Goal: Information Seeking & Learning: Learn about a topic

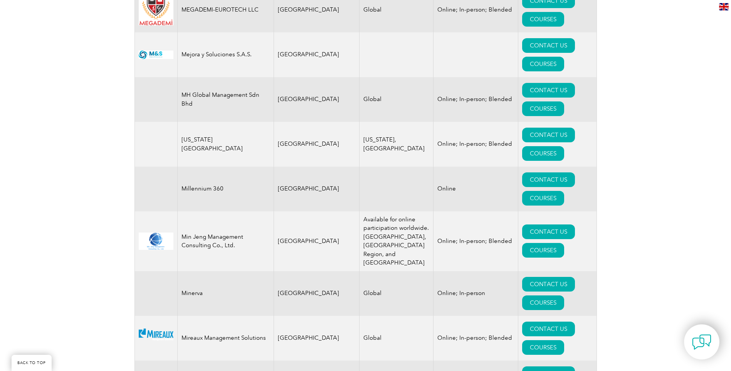
scroll to position [7562, 0]
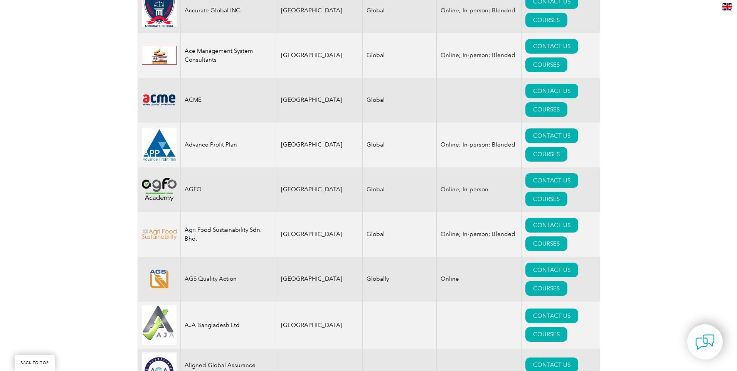
scroll to position [608, 0]
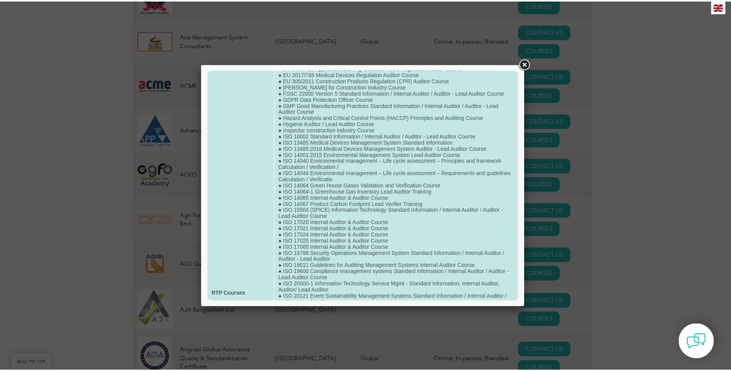
scroll to position [0, 0]
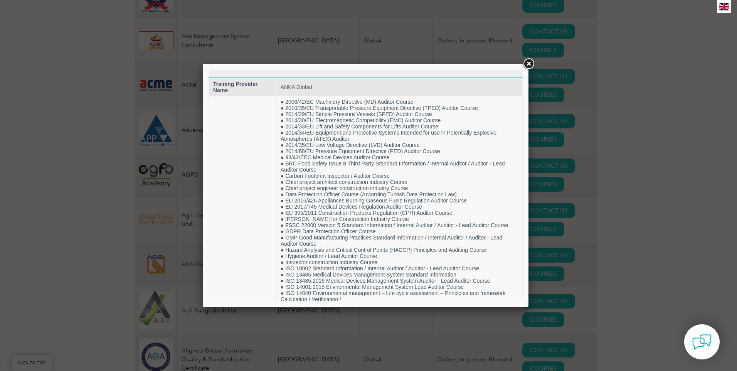
click at [529, 64] on link at bounding box center [528, 64] width 14 height 14
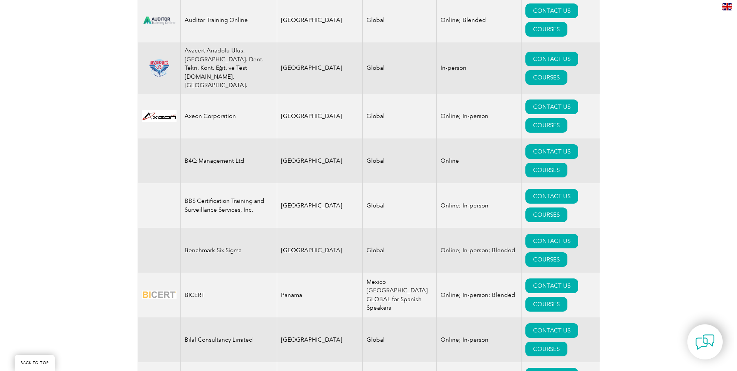
scroll to position [1302, 0]
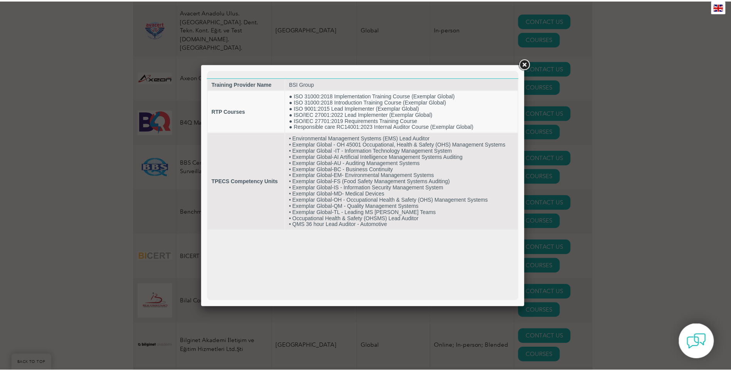
scroll to position [0, 0]
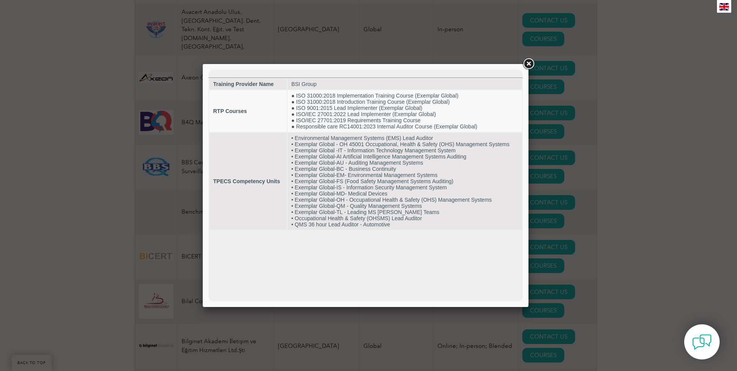
click at [528, 65] on link at bounding box center [528, 64] width 14 height 14
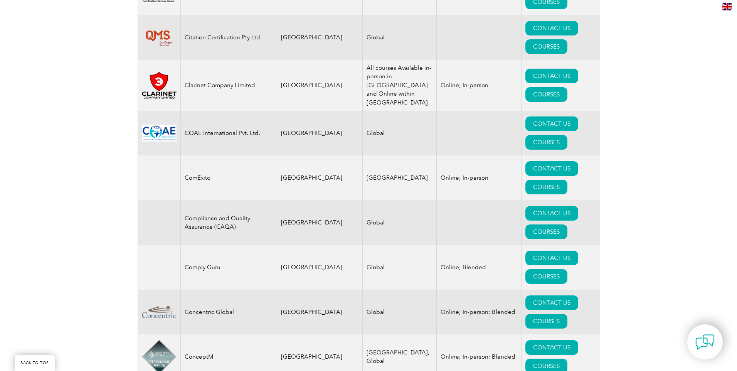
scroll to position [2497, 0]
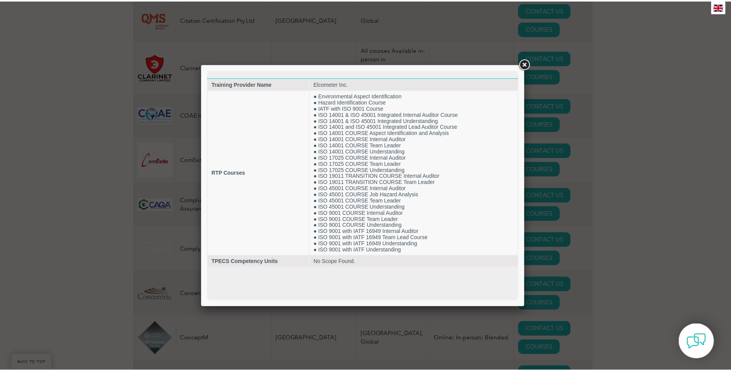
scroll to position [0, 0]
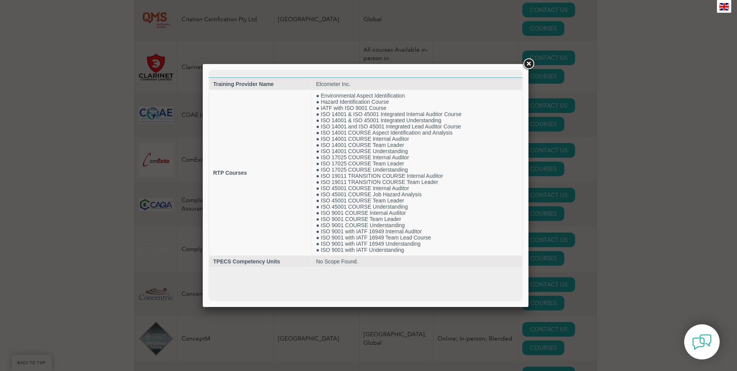
click at [519, 67] on div at bounding box center [366, 185] width 326 height 243
click at [529, 64] on link at bounding box center [528, 64] width 14 height 14
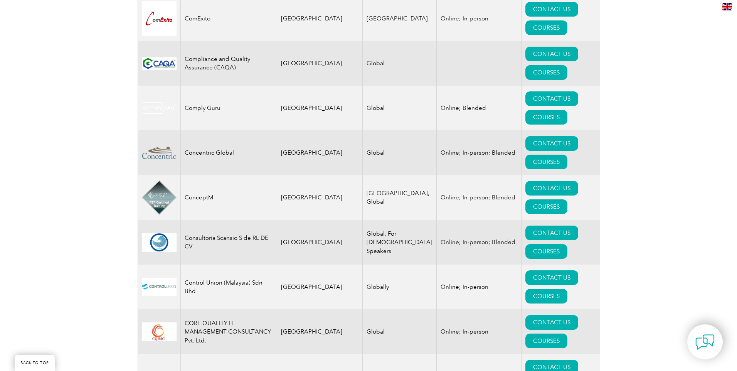
scroll to position [2689, 0]
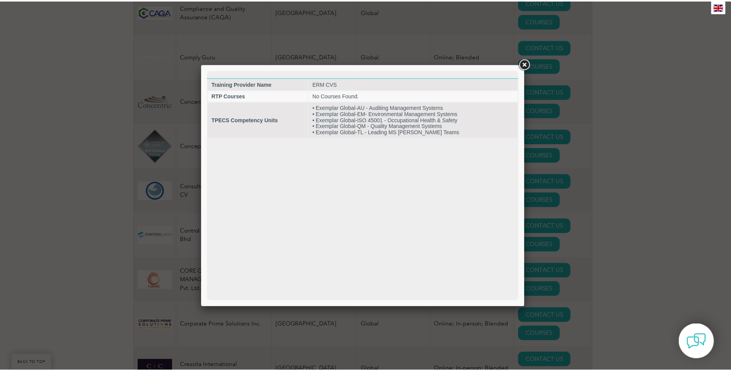
scroll to position [0, 0]
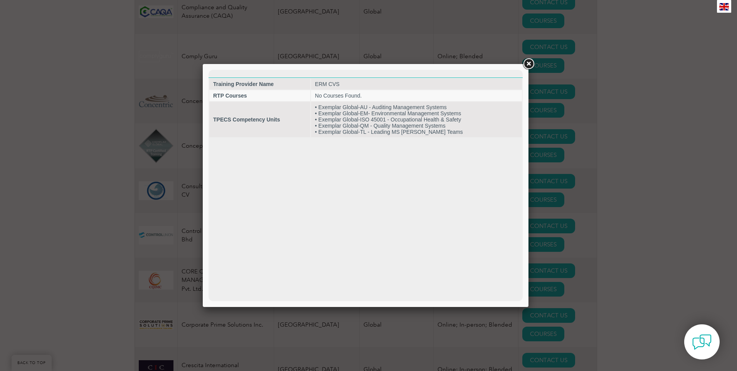
click at [526, 73] on div at bounding box center [366, 185] width 326 height 243
click at [532, 66] on link at bounding box center [528, 64] width 14 height 14
